Goal: Task Accomplishment & Management: Use online tool/utility

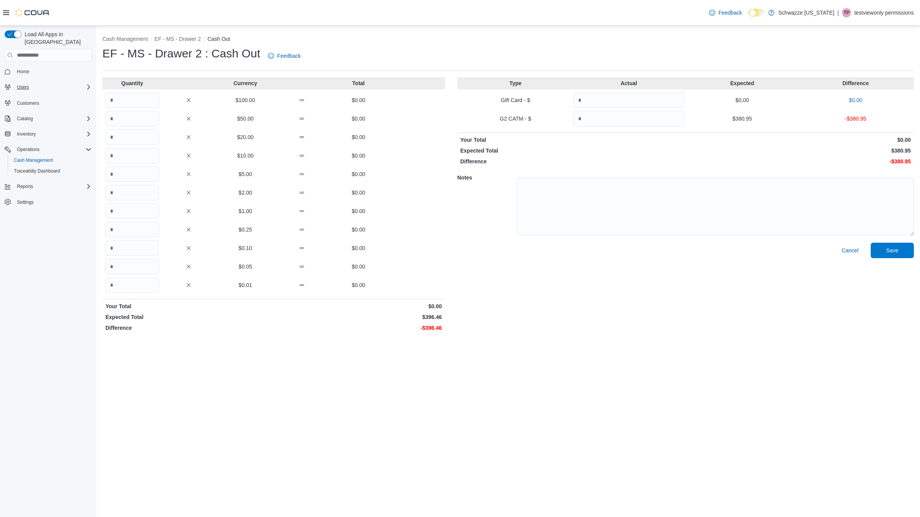
click at [41, 82] on div "Users" at bounding box center [53, 86] width 78 height 9
click at [41, 93] on div "Users" at bounding box center [51, 97] width 81 height 9
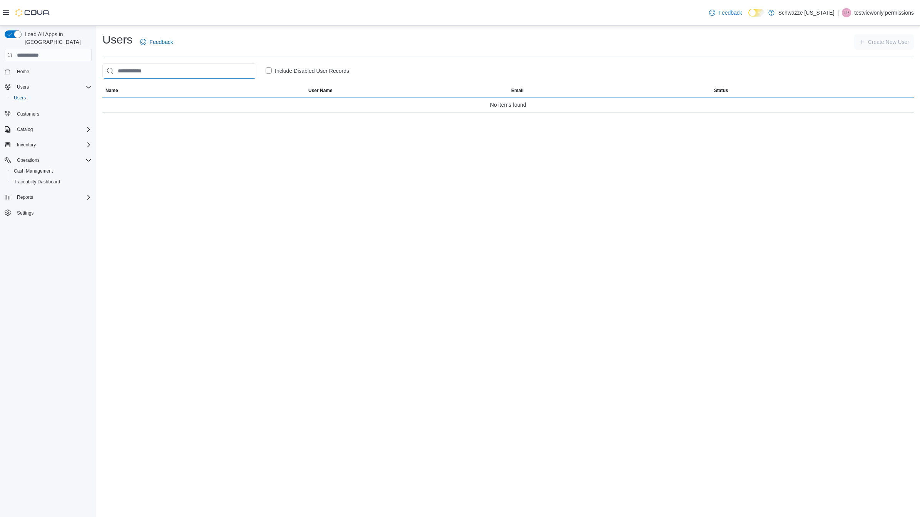
click at [219, 74] on input "search" at bounding box center [179, 70] width 154 height 15
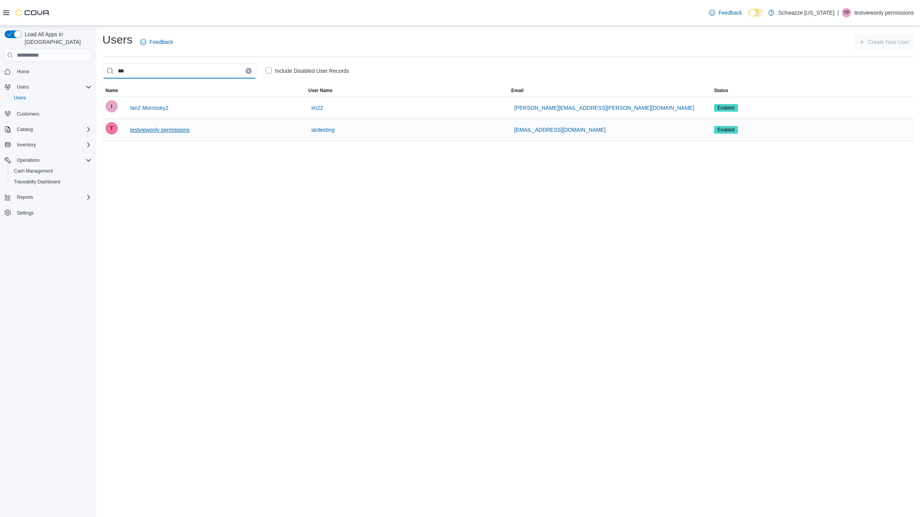
type input "***"
click at [147, 126] on span "testviewonly permissions" at bounding box center [160, 129] width 60 height 15
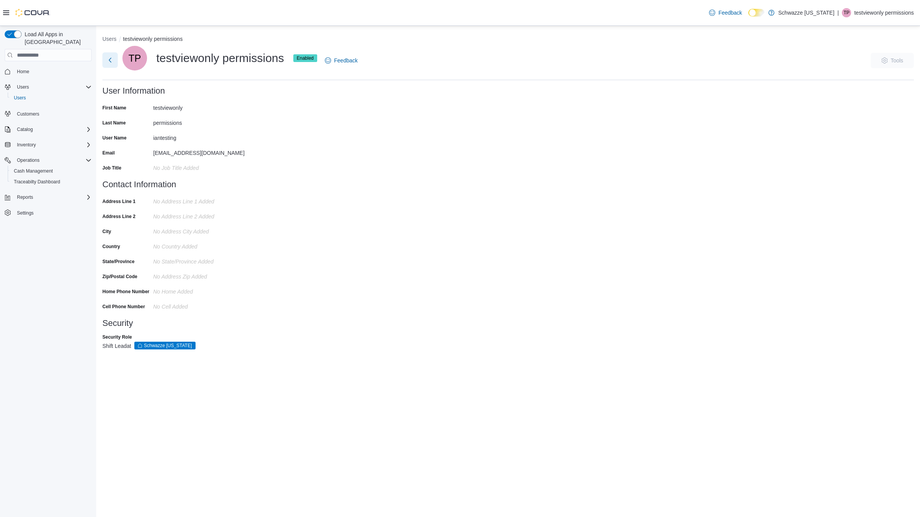
click at [110, 59] on button "Next" at bounding box center [109, 59] width 15 height 15
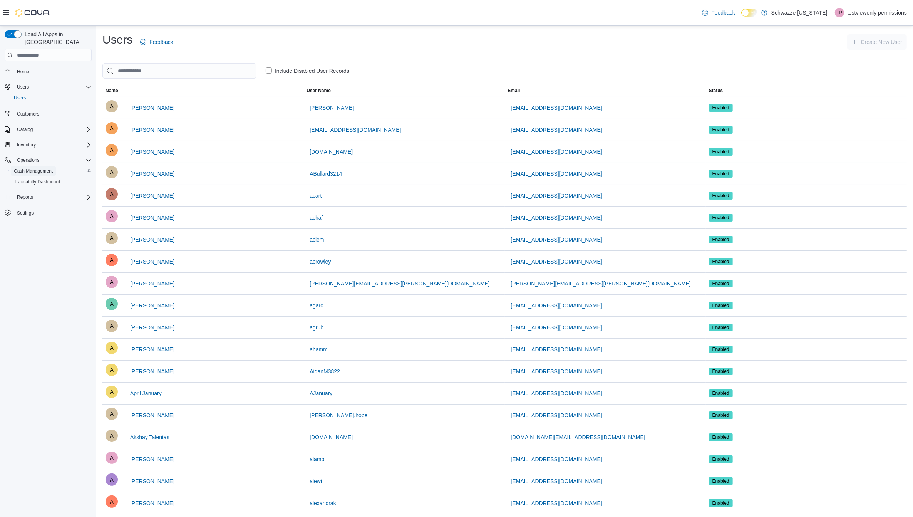
click at [45, 168] on span "Cash Management" at bounding box center [33, 171] width 39 height 6
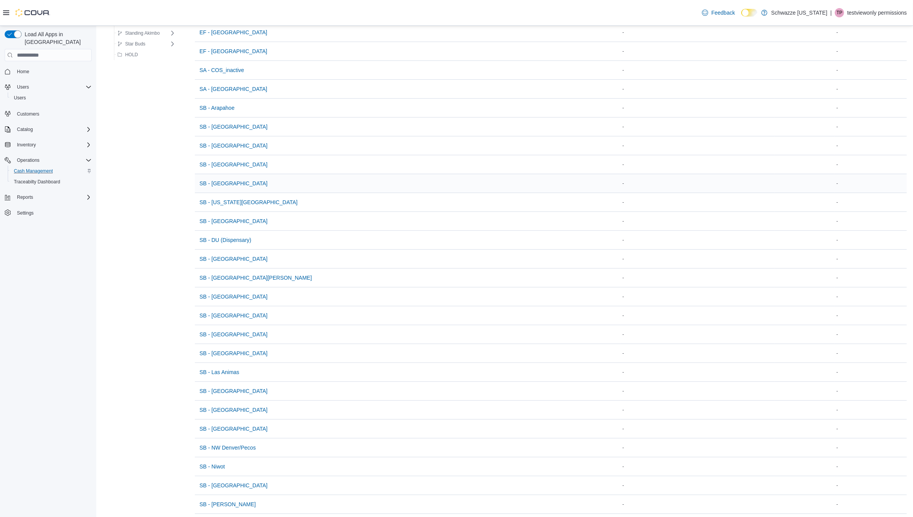
scroll to position [157, 0]
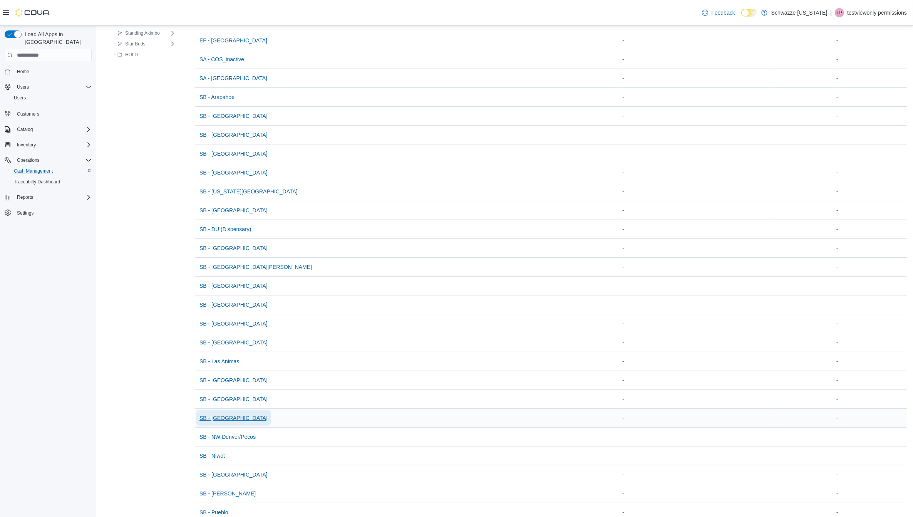
click at [240, 418] on span "SB - [GEOGRAPHIC_DATA]" at bounding box center [233, 418] width 68 height 8
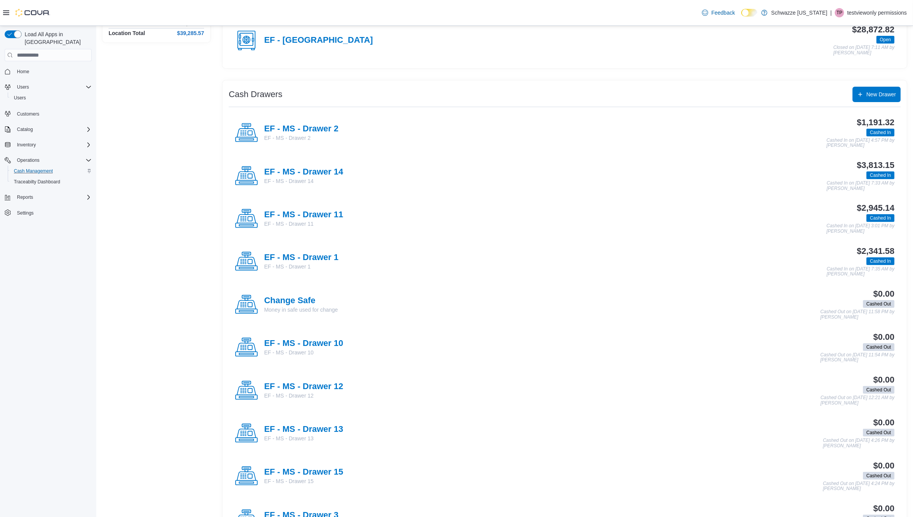
scroll to position [95, 0]
click at [318, 345] on h4 "EF - MS - Drawer 10" at bounding box center [303, 344] width 79 height 10
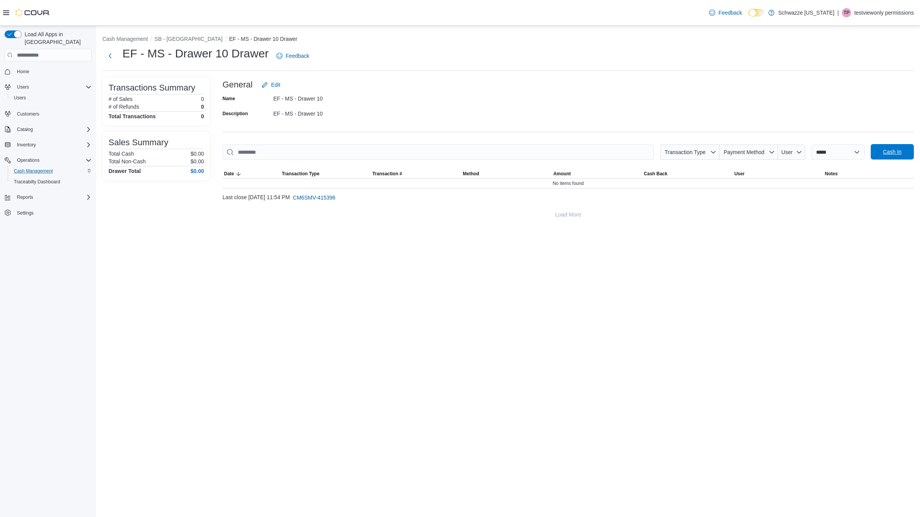
click at [901, 156] on span "Cash In" at bounding box center [893, 151] width 34 height 15
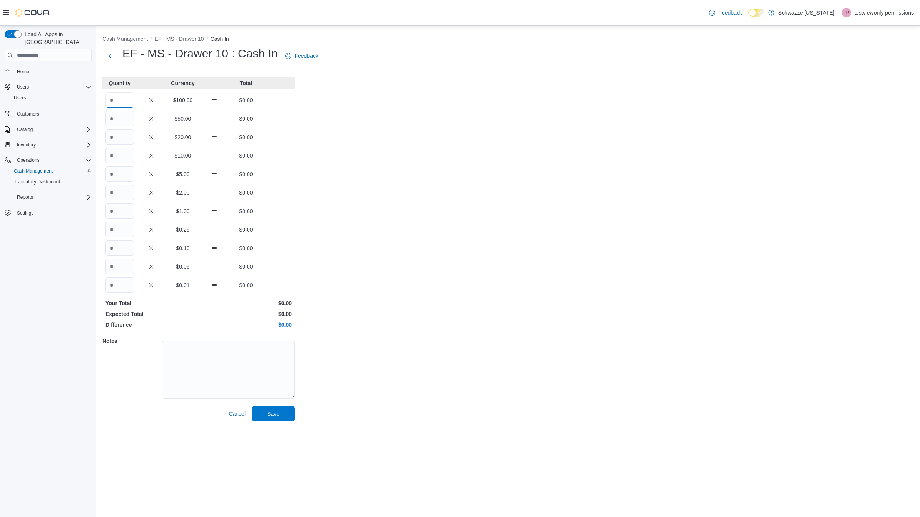
click at [123, 104] on input "Quantity" at bounding box center [120, 99] width 28 height 15
drag, startPoint x: 120, startPoint y: 211, endPoint x: 58, endPoint y: 206, distance: 62.2
click at [58, 206] on div "Load All Apps in [GEOGRAPHIC_DATA] Home Users Users Customers Catalog Inventory…" at bounding box center [460, 271] width 920 height 491
type input "***"
click at [272, 416] on span "Save" at bounding box center [273, 413] width 12 height 8
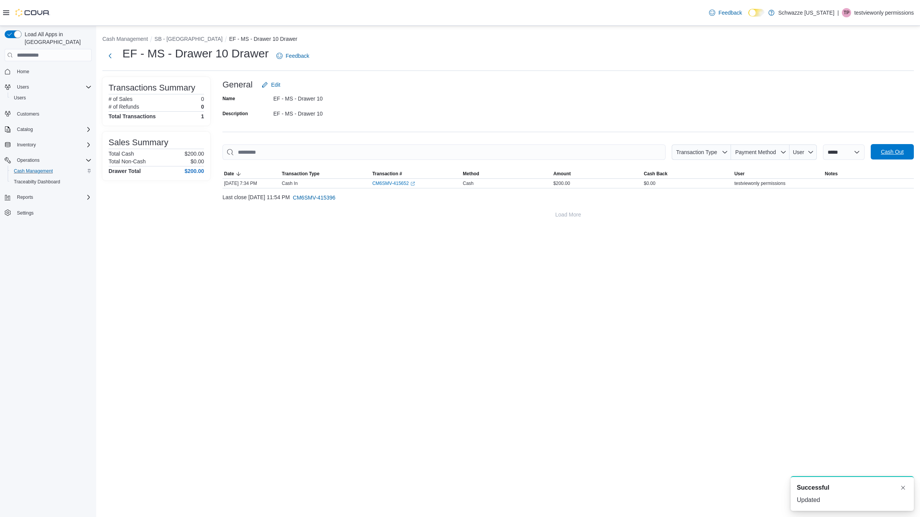
click at [890, 155] on span "Cash Out" at bounding box center [892, 152] width 23 height 8
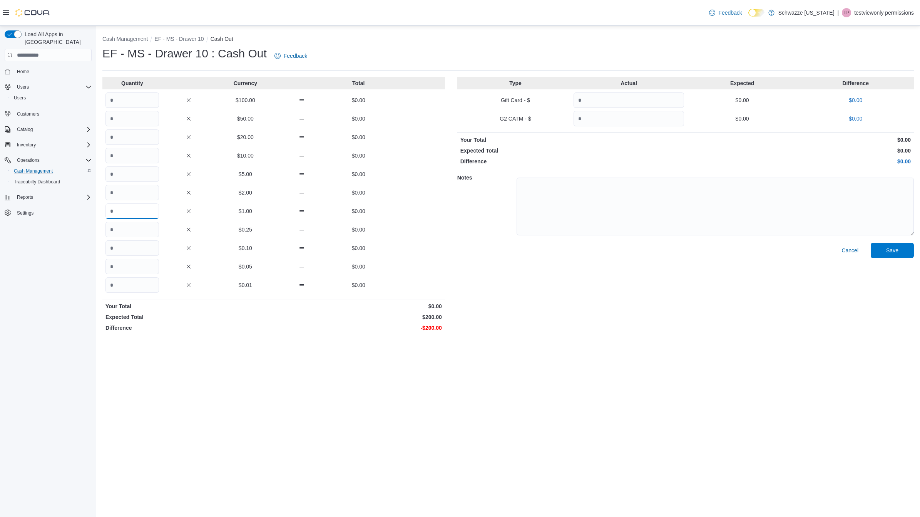
drag, startPoint x: 135, startPoint y: 213, endPoint x: 74, endPoint y: 210, distance: 60.9
click at [74, 210] on div "Load All Apps in [GEOGRAPHIC_DATA] Home Users Users Customers Catalog Inventory…" at bounding box center [460, 271] width 920 height 491
type input "***"
click at [899, 244] on span "Save" at bounding box center [893, 249] width 34 height 15
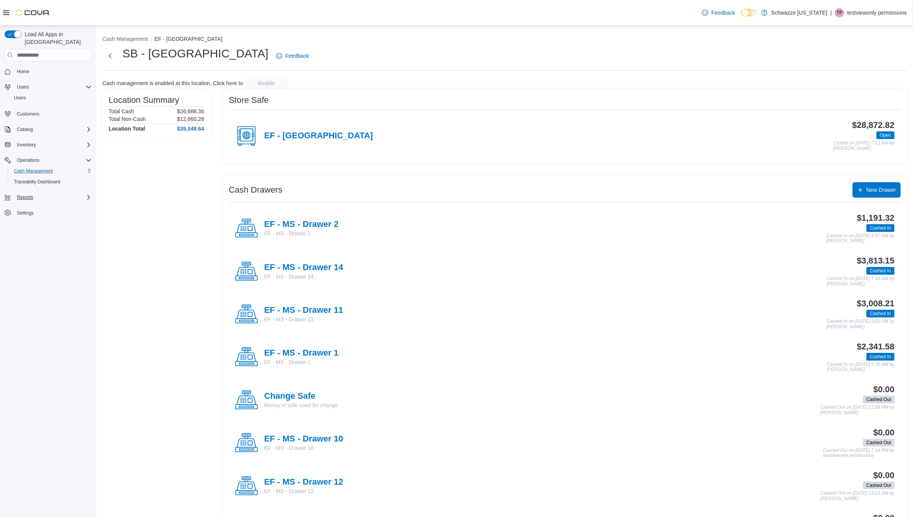
click at [41, 193] on div "Reports" at bounding box center [53, 197] width 78 height 9
click at [24, 248] on span "Reports" at bounding box center [22, 251] width 16 height 6
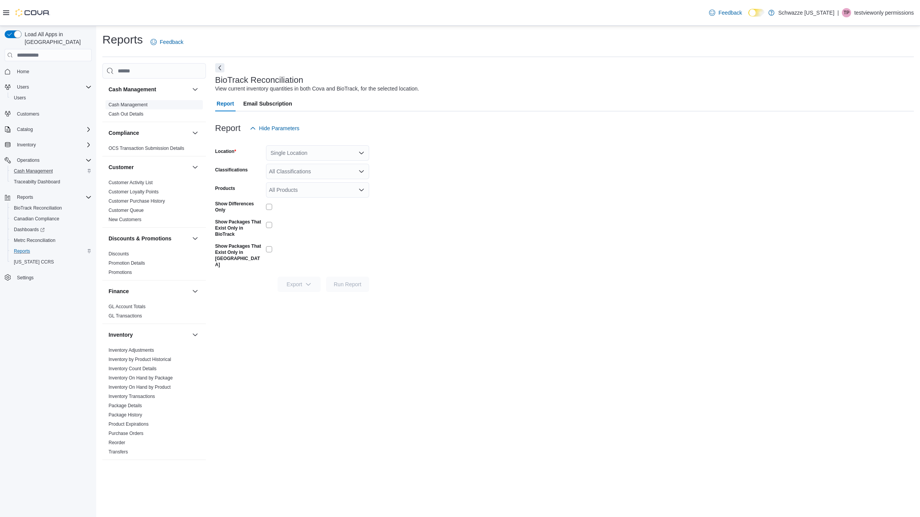
click at [138, 105] on link "Cash Management" at bounding box center [128, 104] width 39 height 5
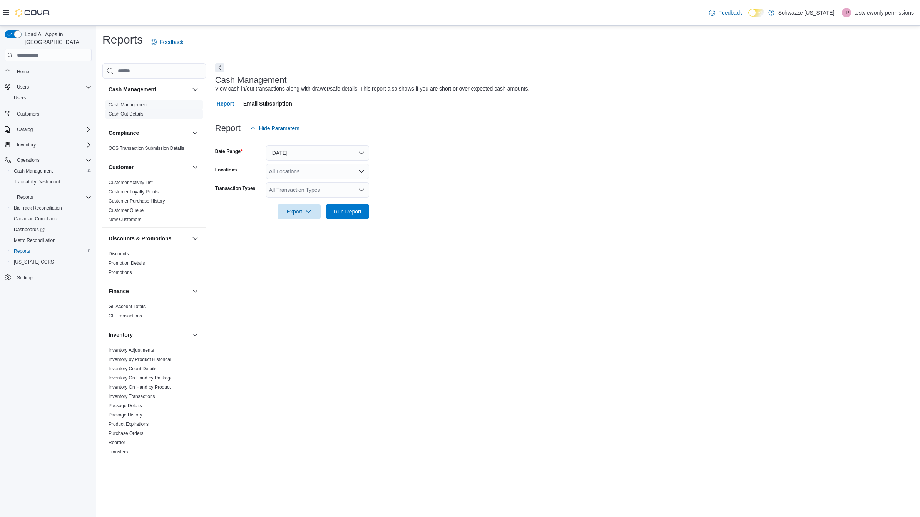
click at [137, 114] on link "Cash Out Details" at bounding box center [126, 113] width 35 height 5
click at [33, 168] on span "Cash Management" at bounding box center [33, 171] width 39 height 6
